Goal: Task Accomplishment & Management: Use online tool/utility

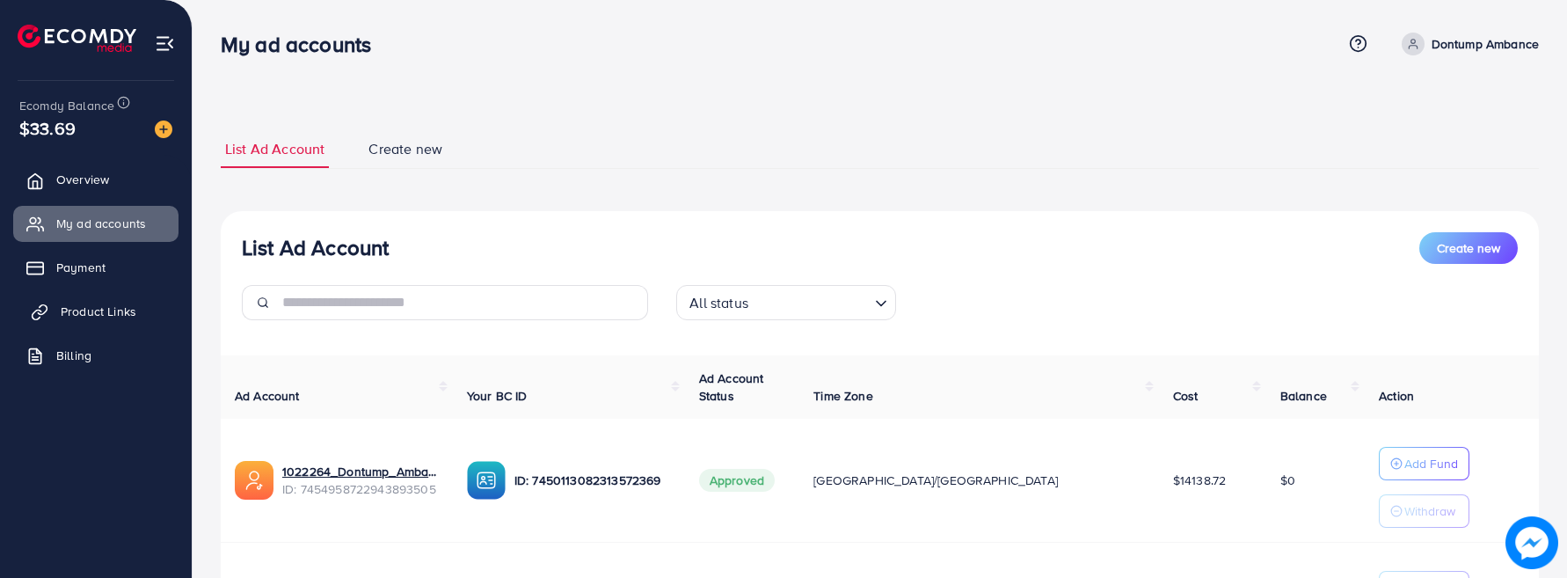
click at [128, 303] on span "Product Links" at bounding box center [99, 312] width 76 height 18
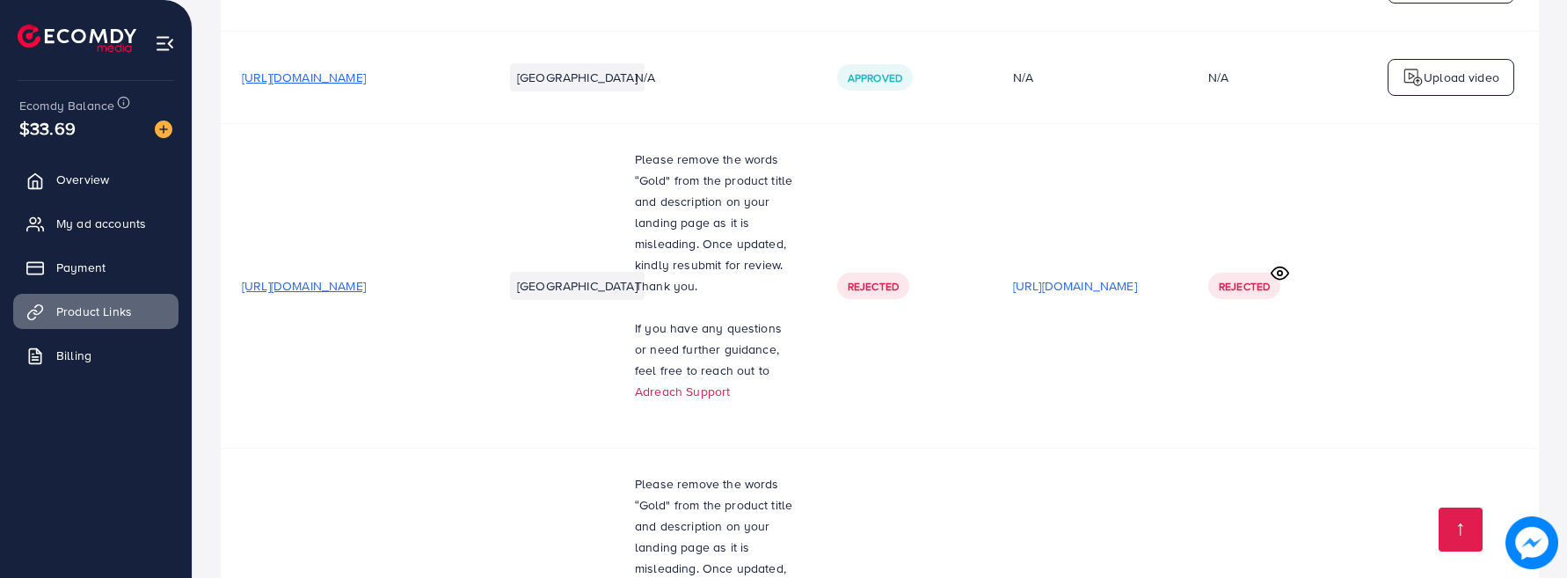
scroll to position [25810, 0]
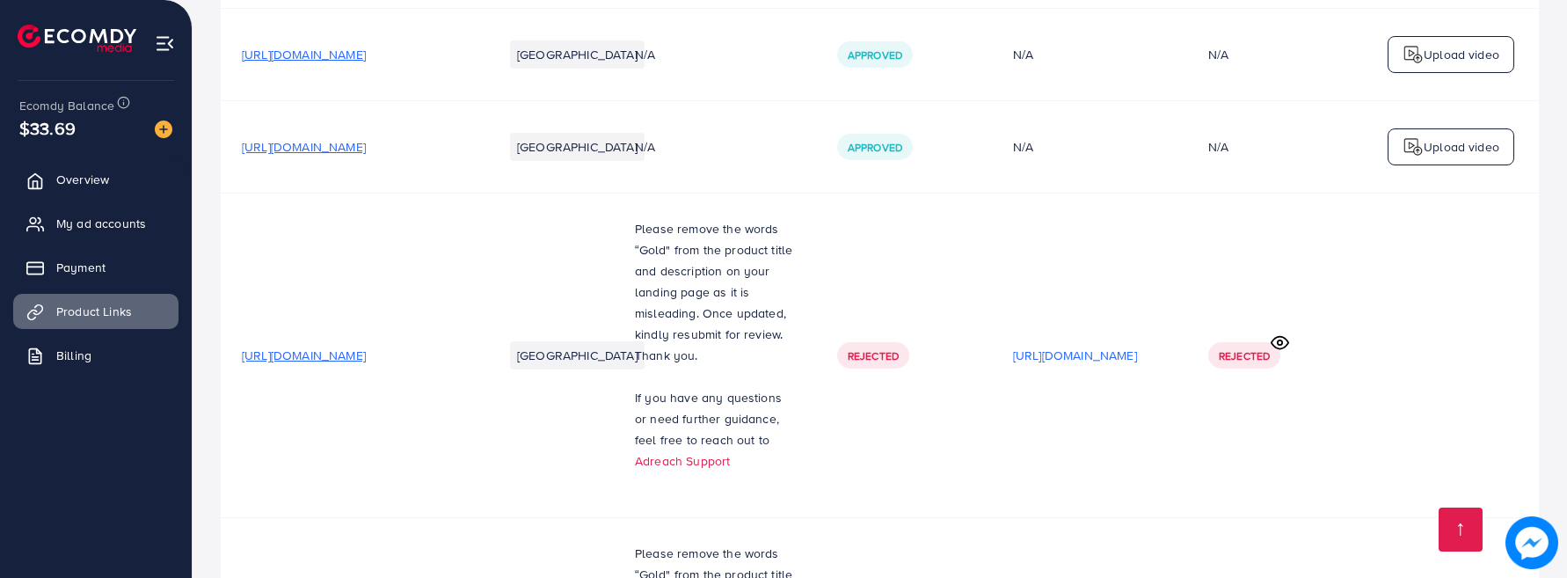
scroll to position [25722, 0]
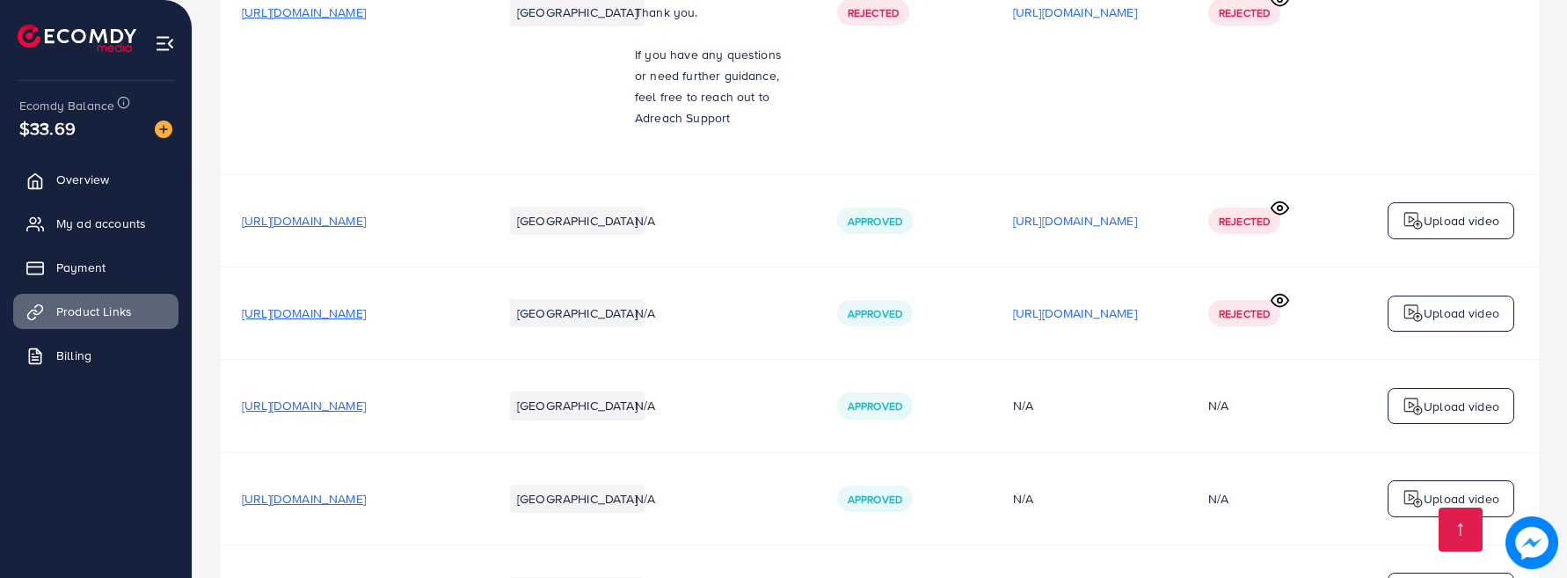
scroll to position [25546, 0]
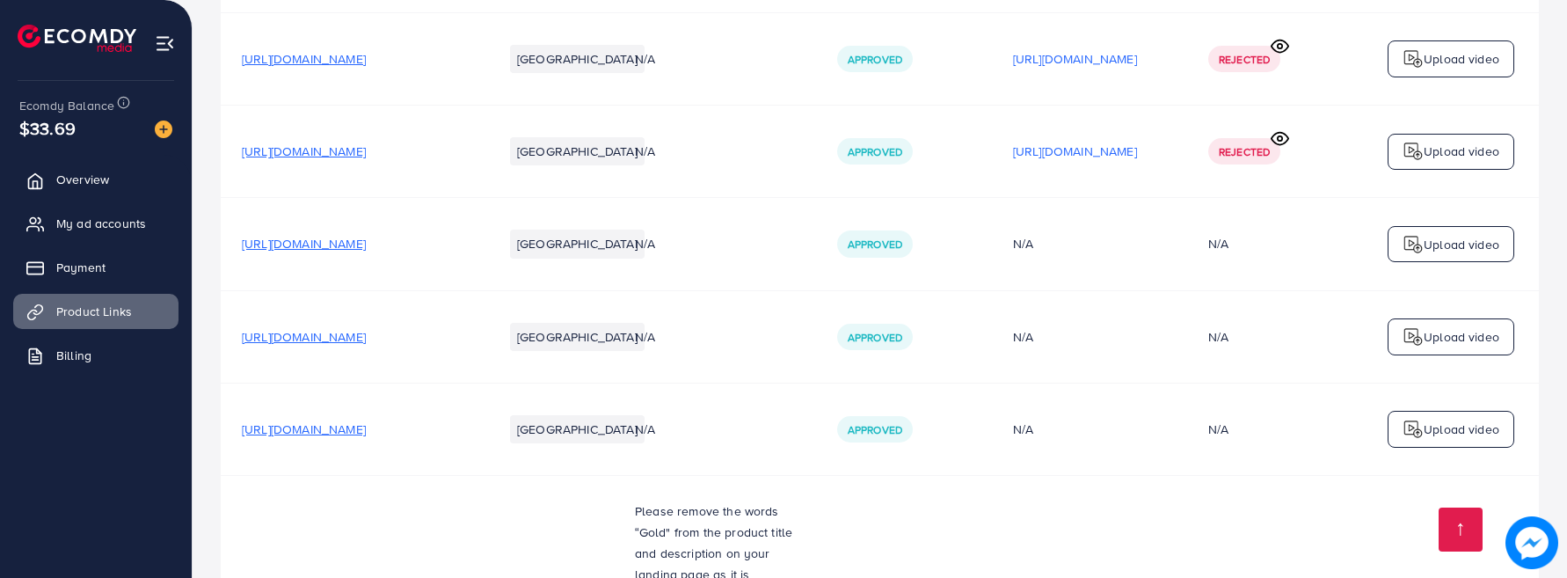
click at [86, 218] on span "My ad accounts" at bounding box center [106, 224] width 90 height 18
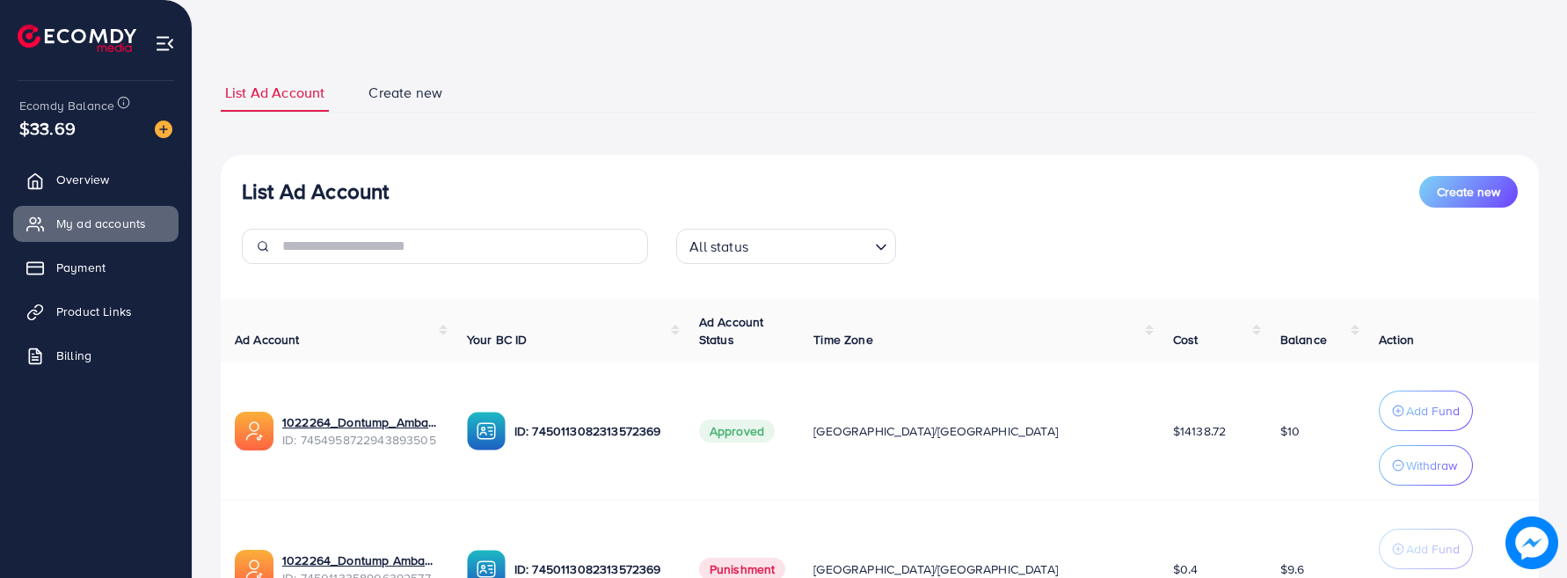
scroll to position [88, 0]
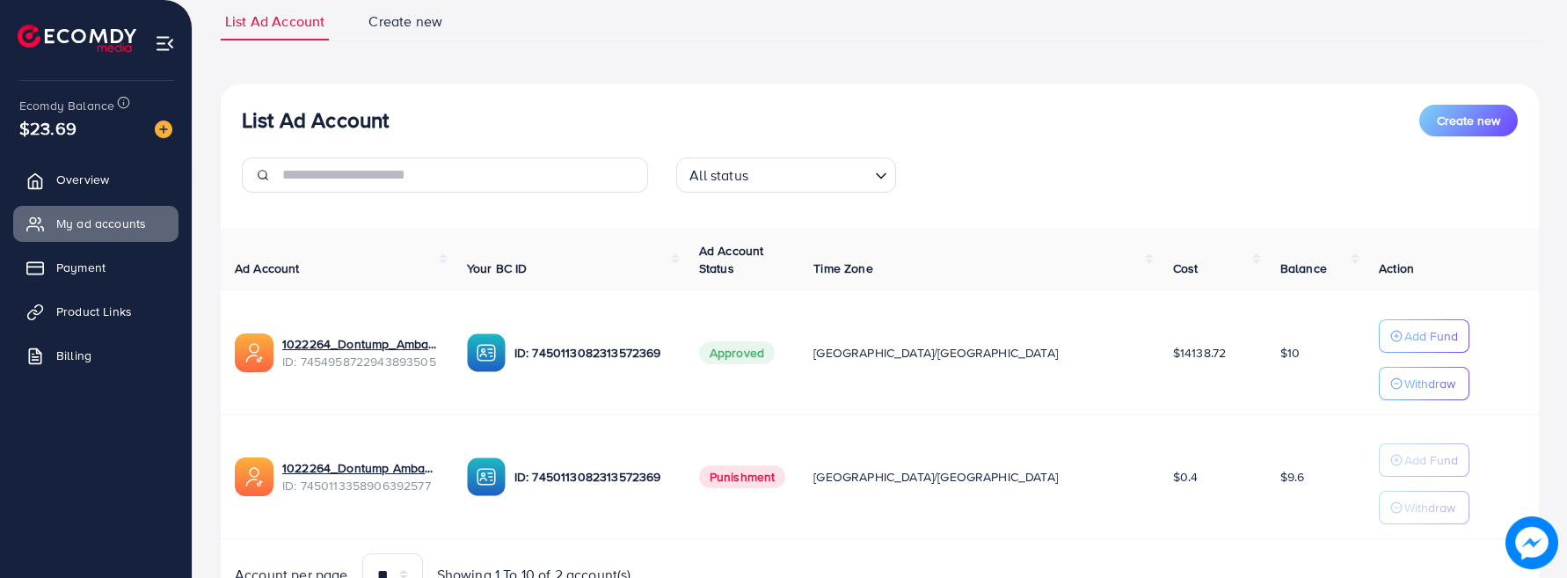
scroll to position [215, 0]
